Goal: Navigation & Orientation: Find specific page/section

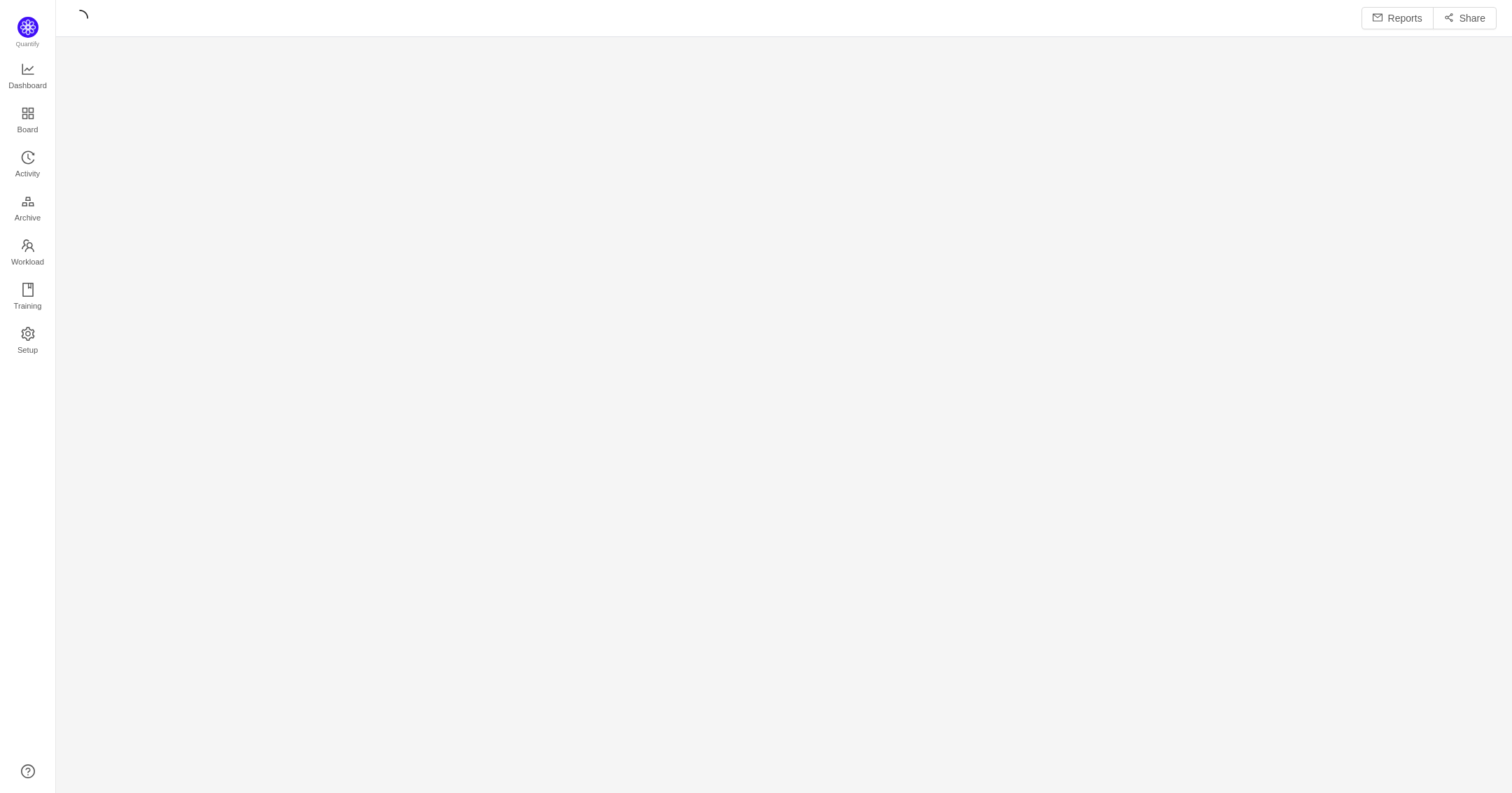
scroll to position [20, 20]
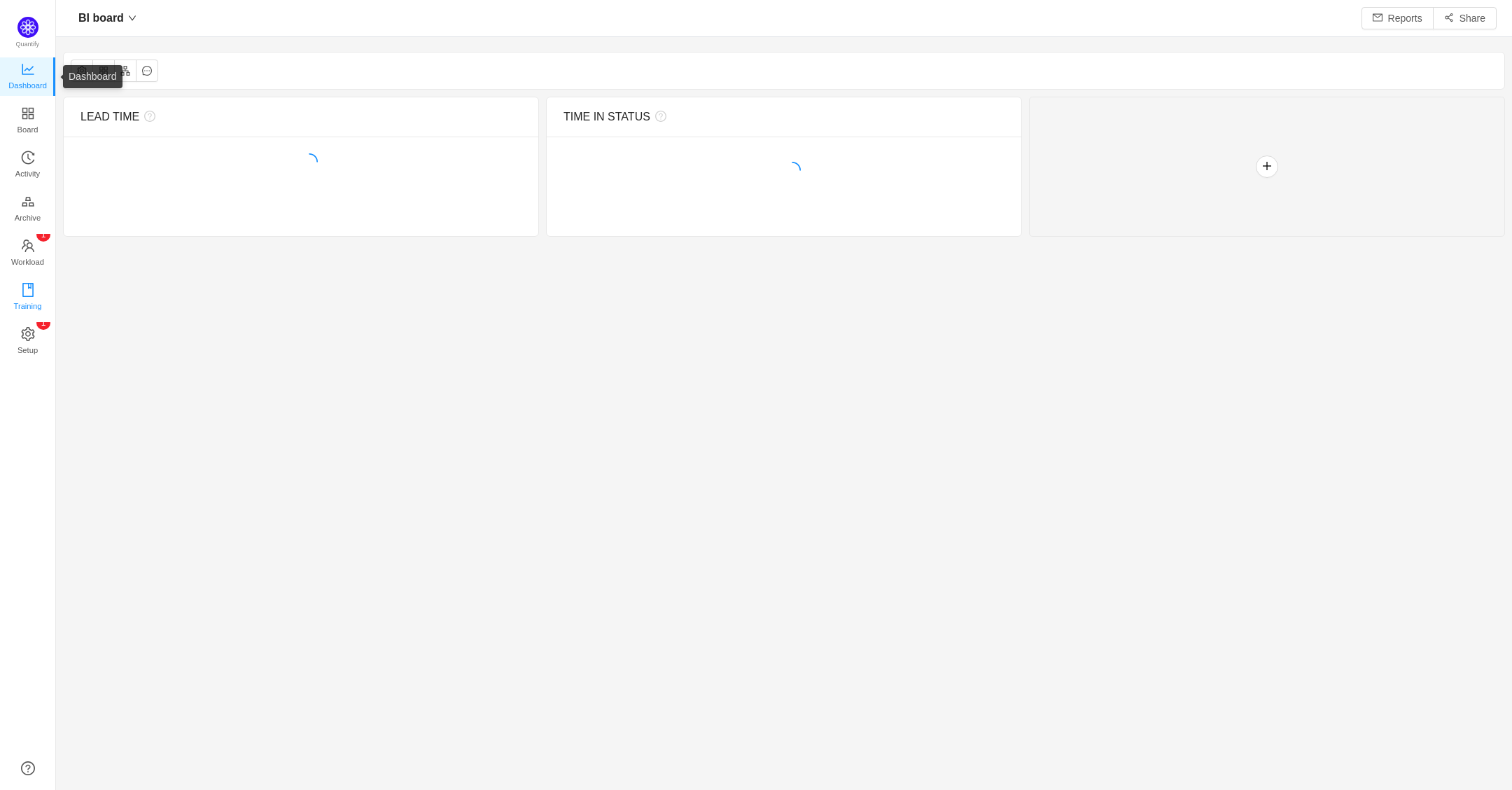
scroll to position [764, 1416]
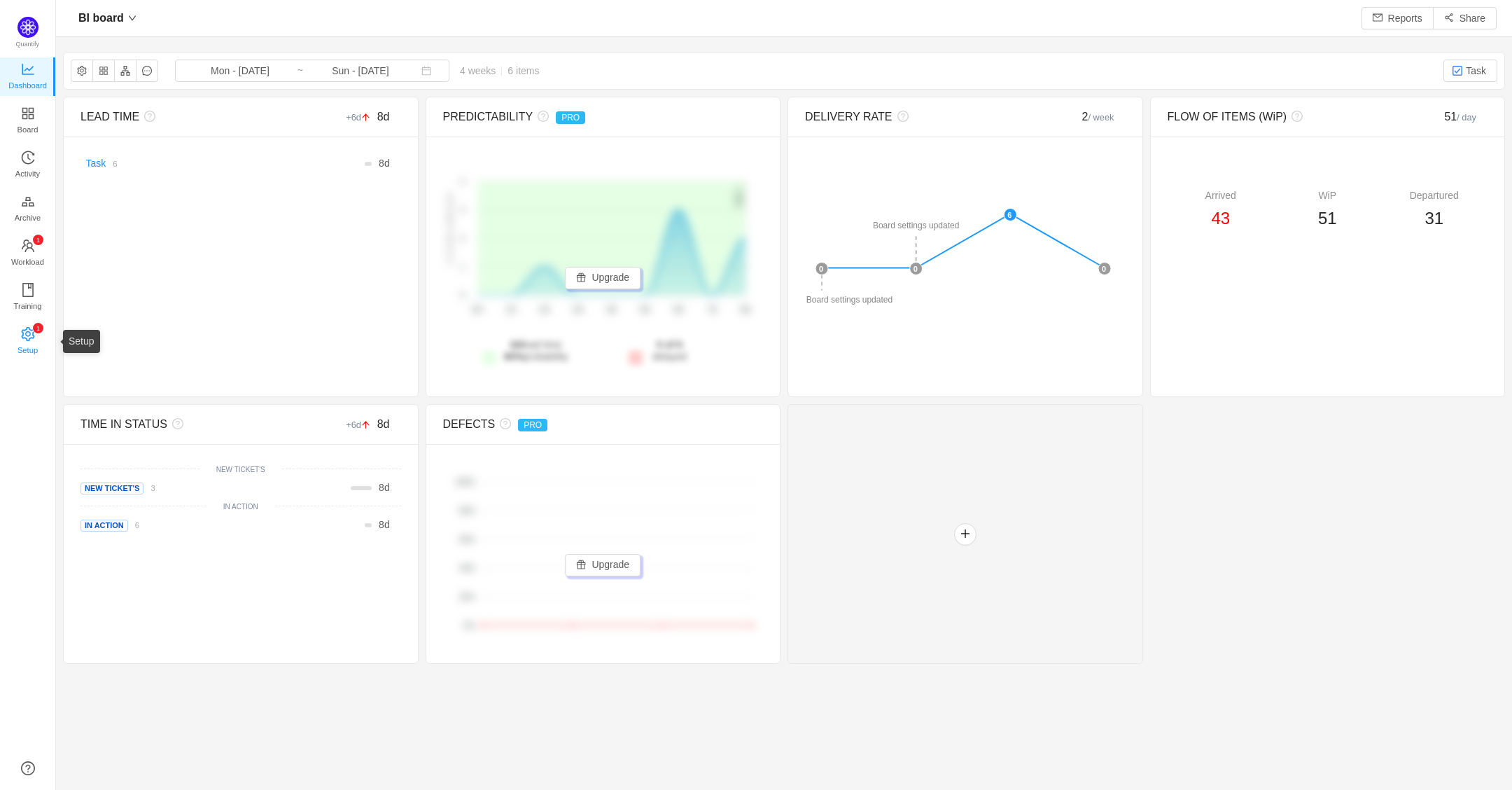
click at [30, 334] on icon "icon: setting" at bounding box center [27, 333] width 13 height 14
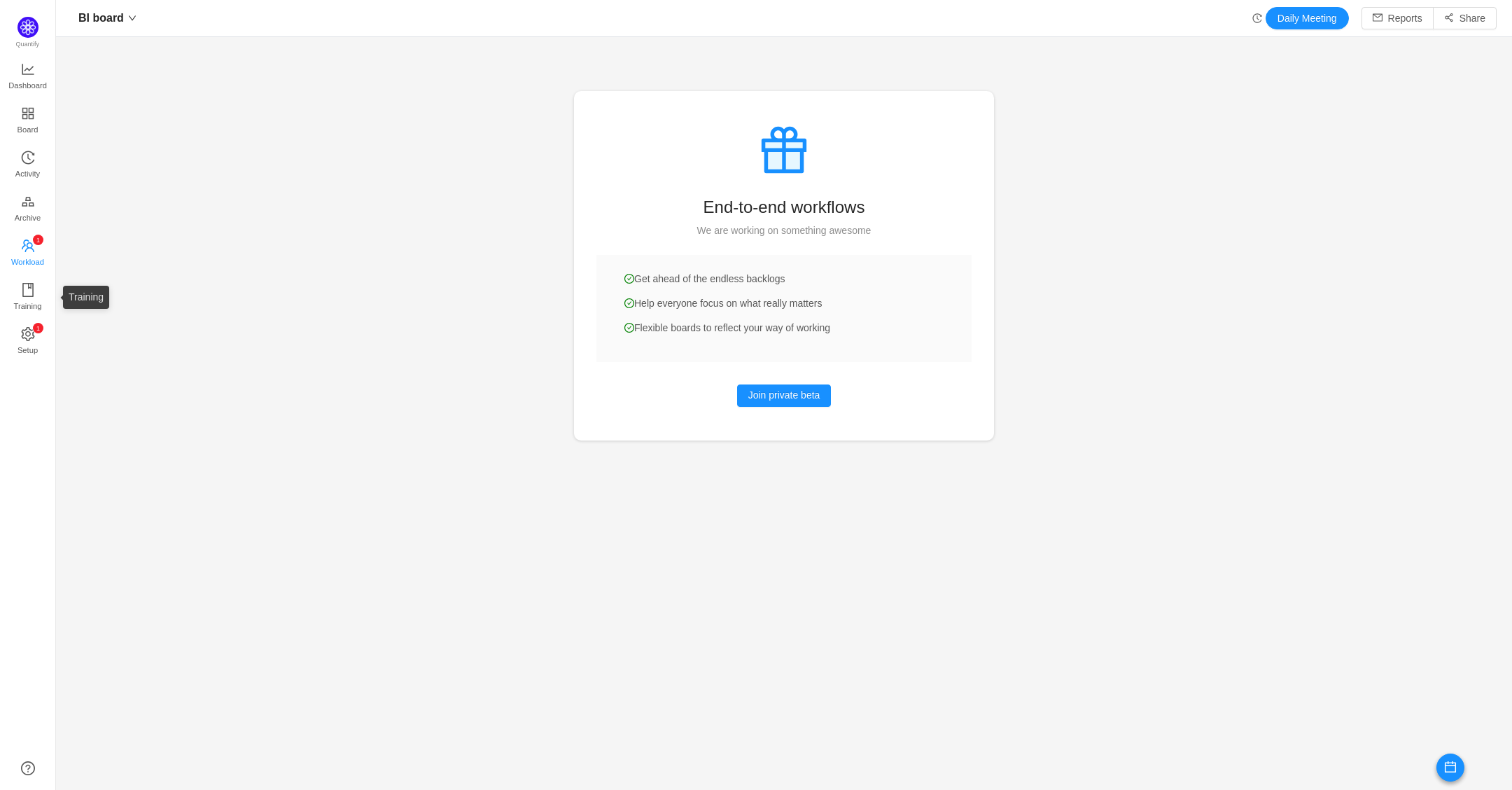
click at [30, 257] on span "Workload" at bounding box center [27, 262] width 33 height 28
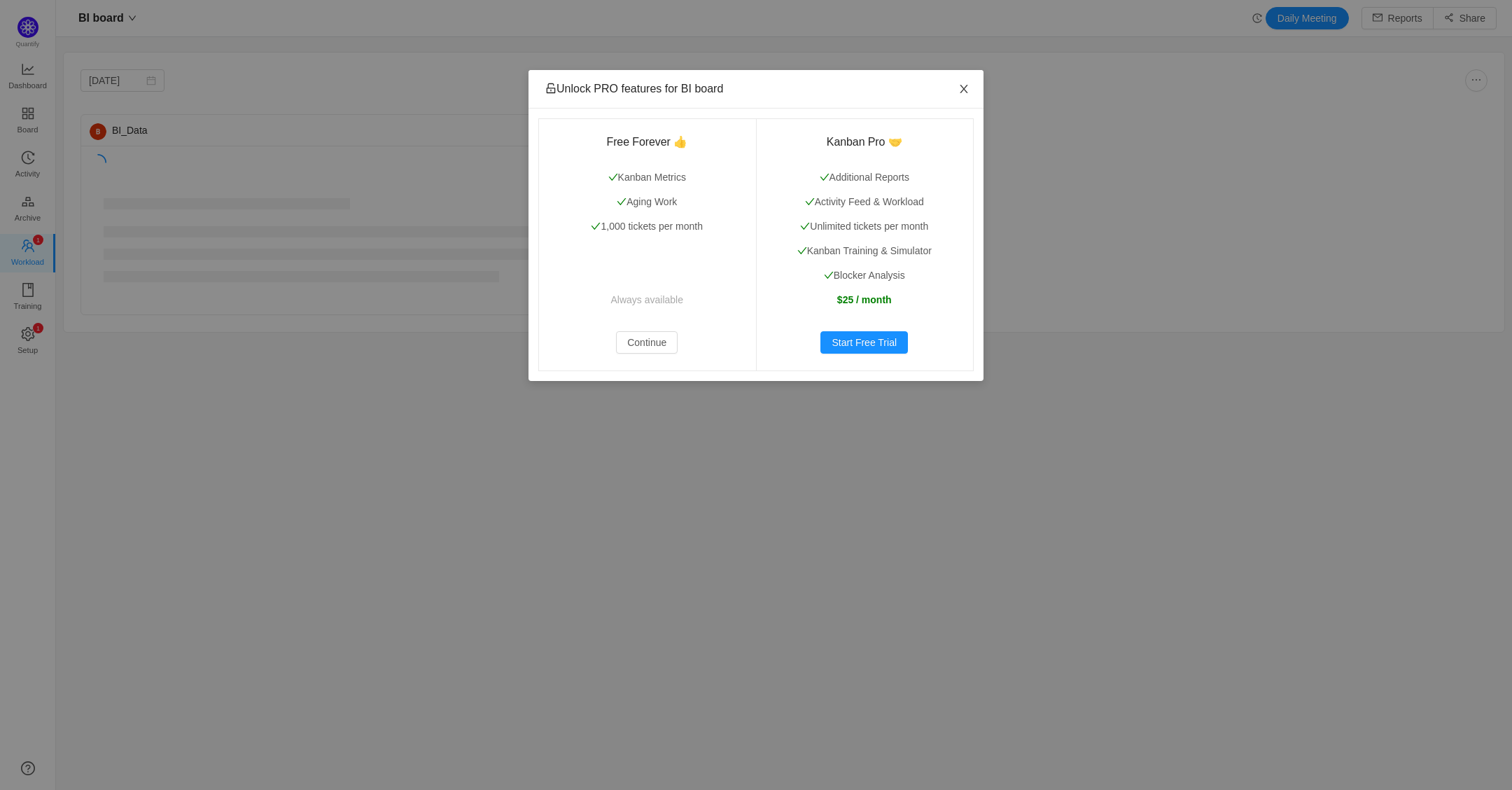
click at [959, 90] on icon "icon: close" at bounding box center [964, 89] width 11 height 11
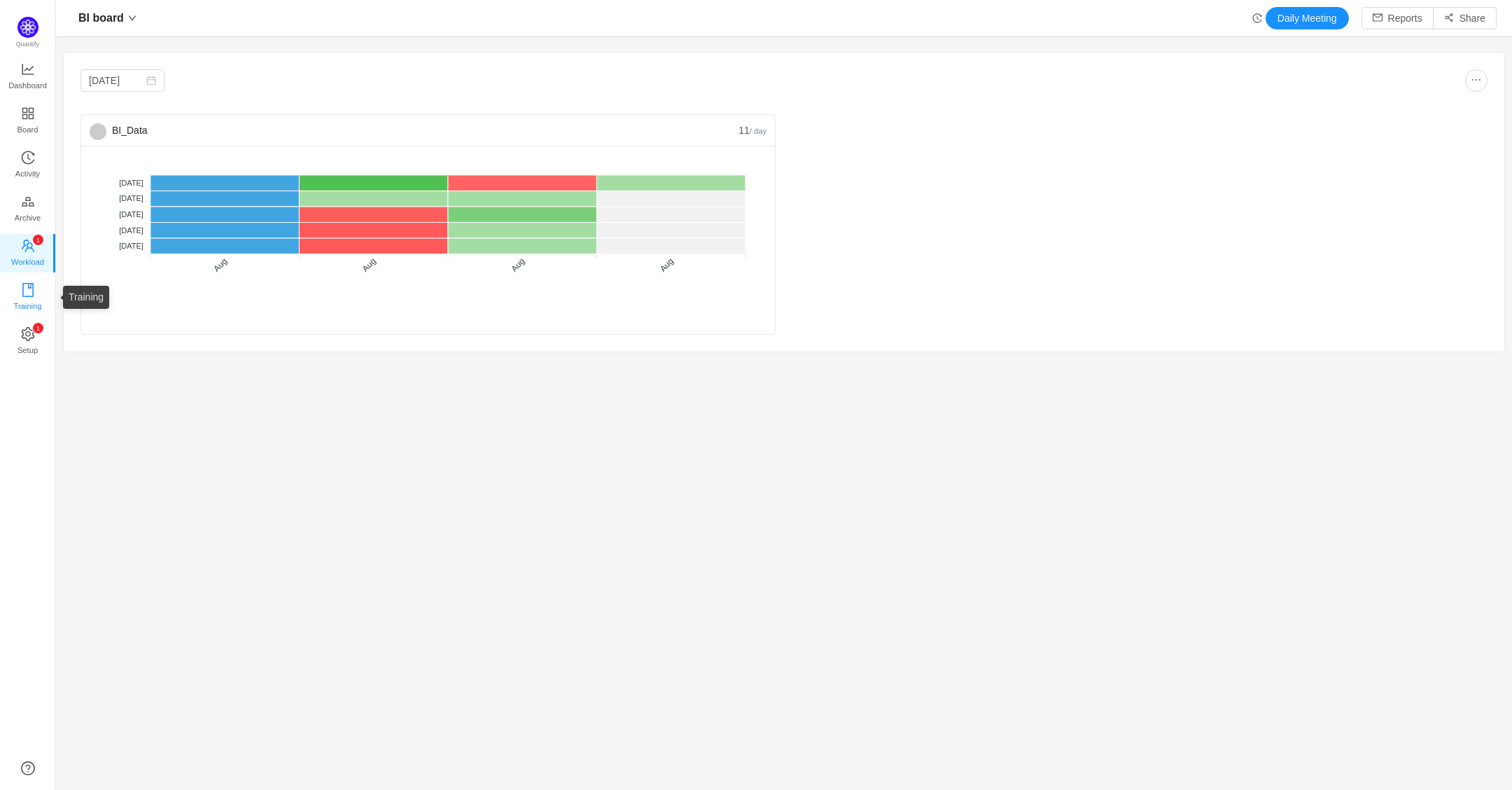
click at [25, 293] on span "Training" at bounding box center [27, 306] width 28 height 28
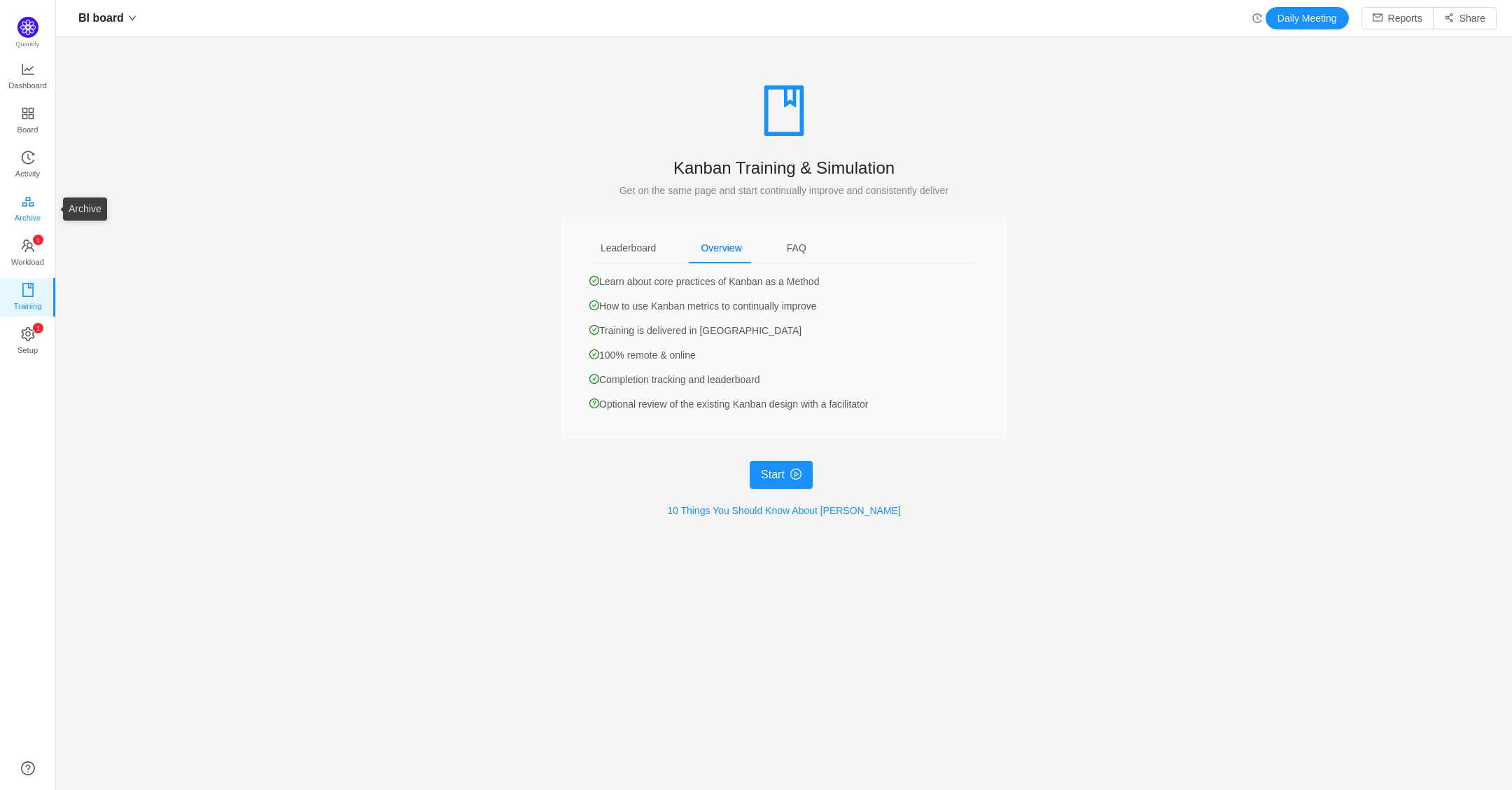
click at [32, 195] on link "Archive" at bounding box center [28, 209] width 14 height 28
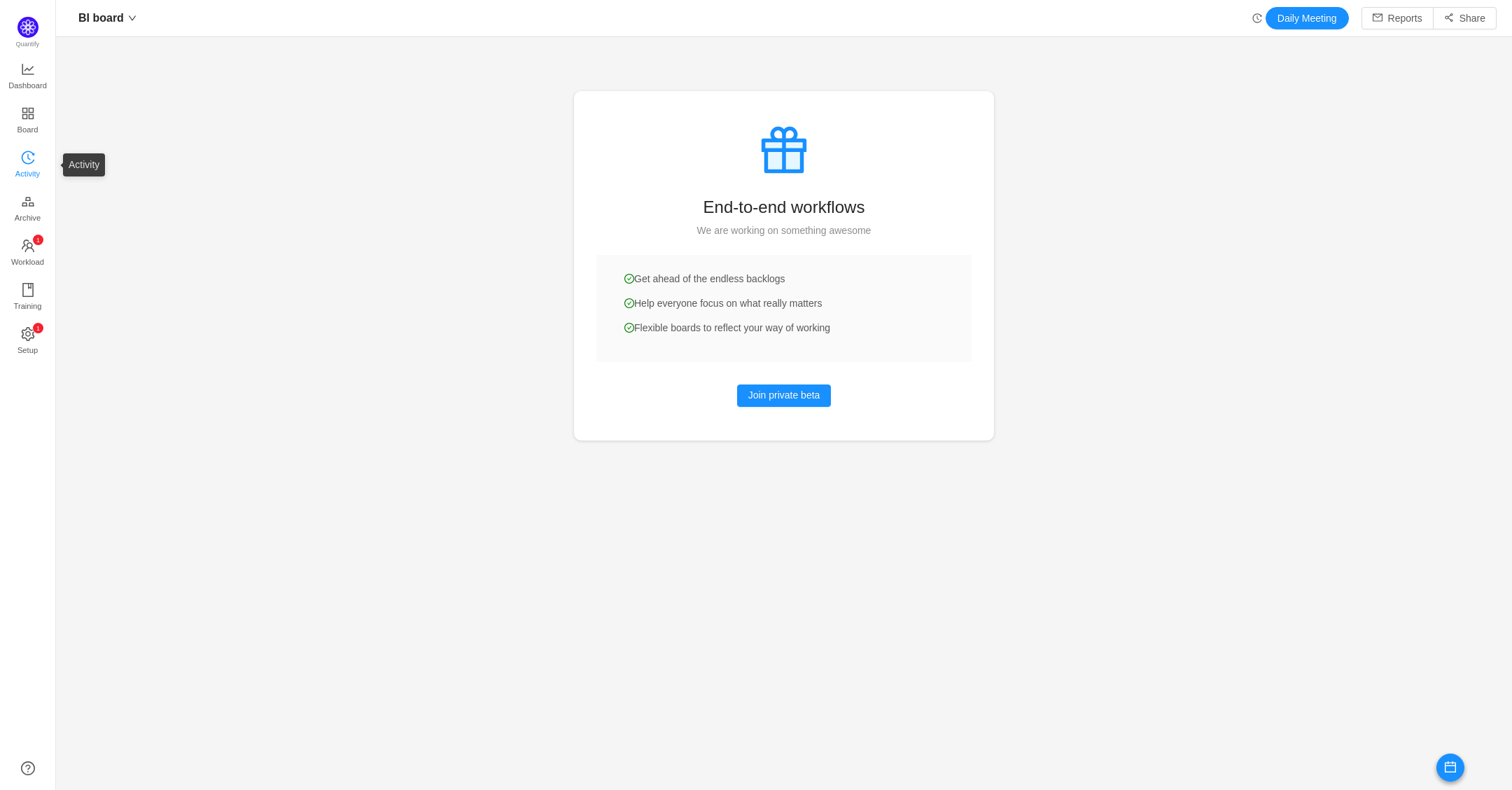
click at [22, 166] on span "Activity" at bounding box center [27, 174] width 25 height 28
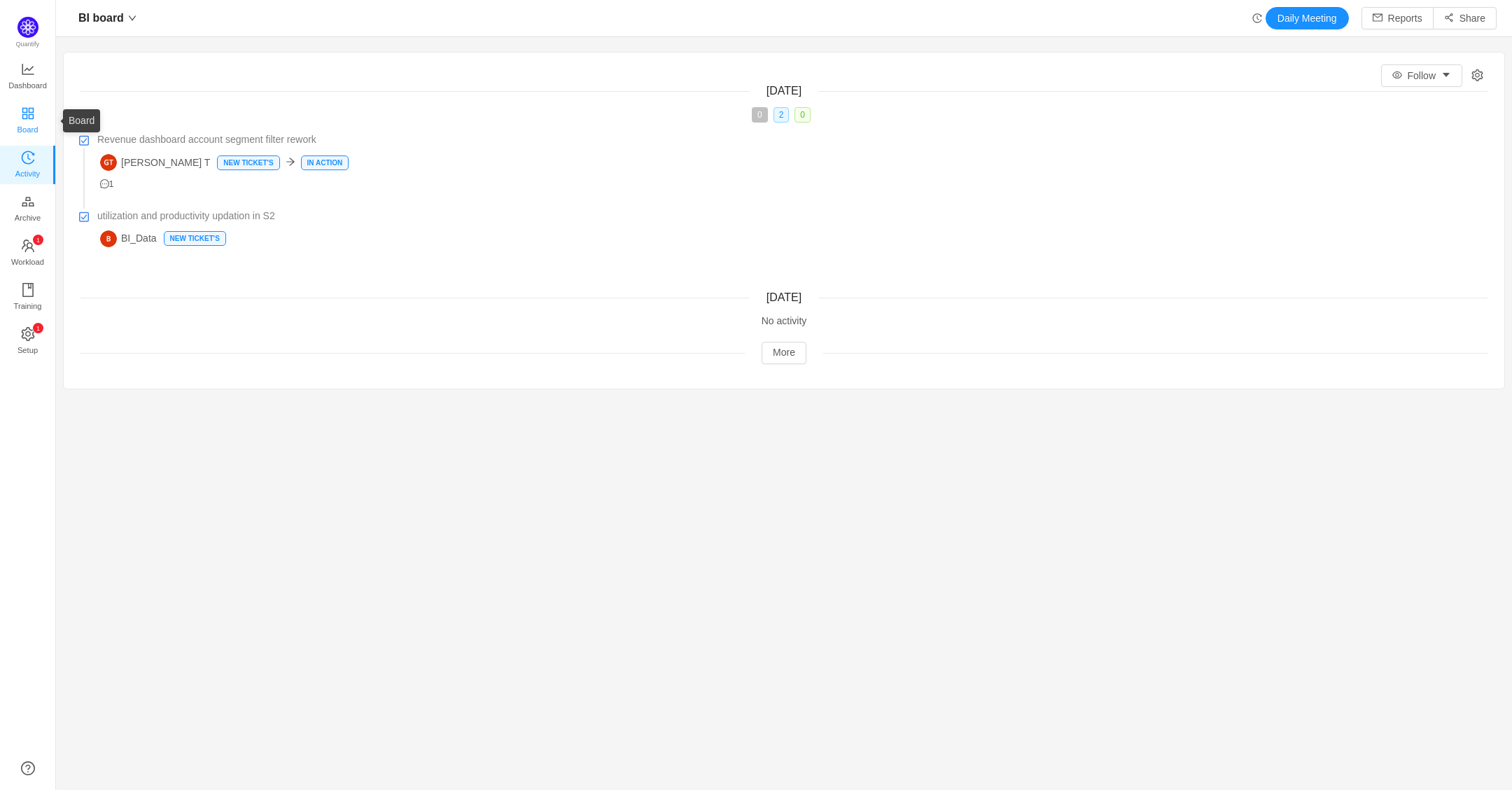
click at [22, 108] on icon "icon: appstore" at bounding box center [27, 112] width 11 height 11
